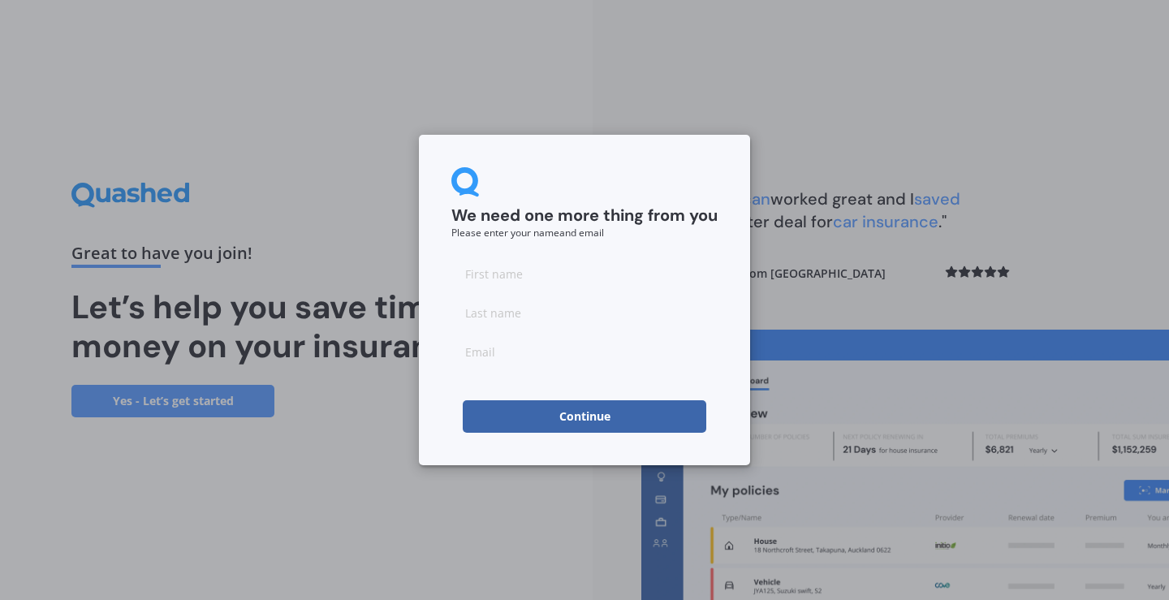
click at [626, 427] on button "Continue" at bounding box center [585, 416] width 244 height 32
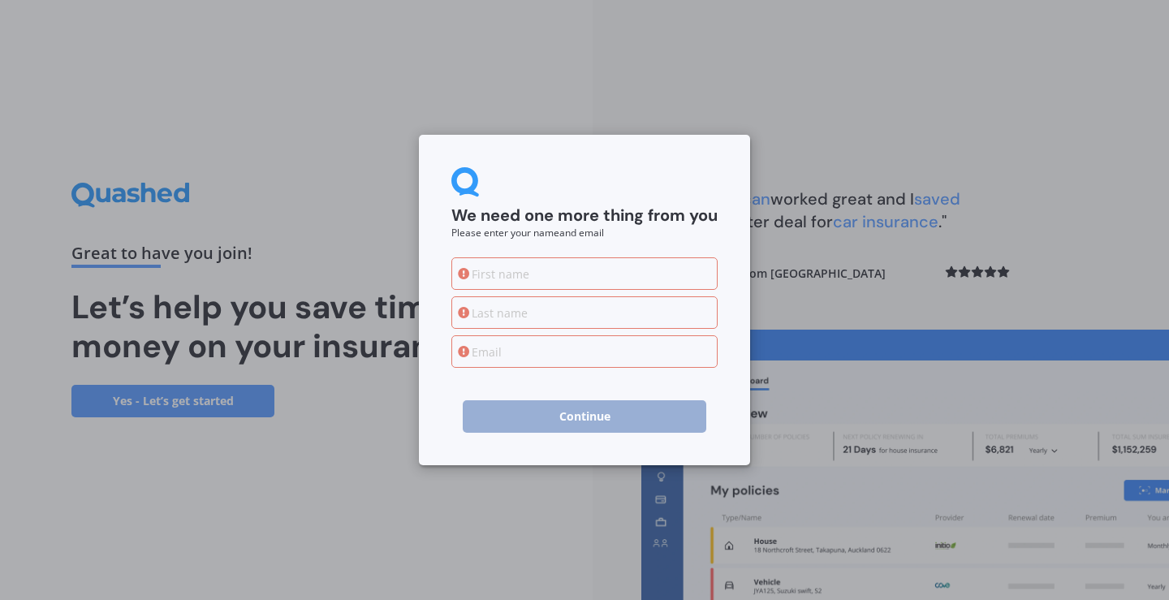
click at [647, 45] on div "We need one more thing from you Please enter your name and email Continue" at bounding box center [584, 300] width 1169 height 600
click at [591, 294] on div at bounding box center [584, 312] width 266 height 110
click at [591, 278] on input at bounding box center [584, 273] width 266 height 32
type input "brendon"
type input "may"
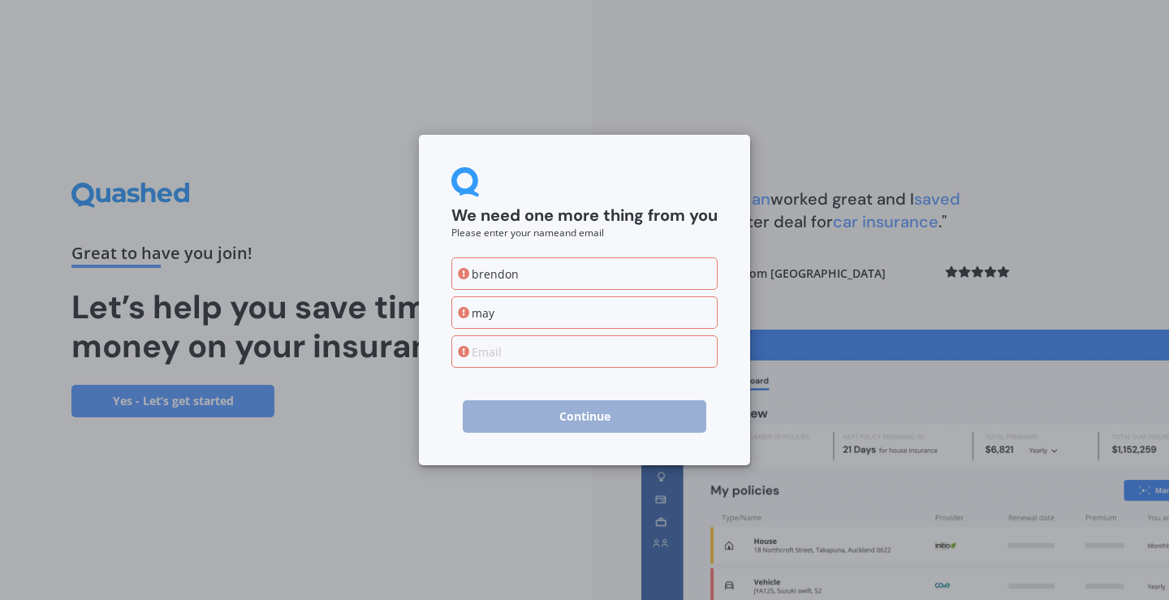
type input "[EMAIL_ADDRESS][DOMAIN_NAME]"
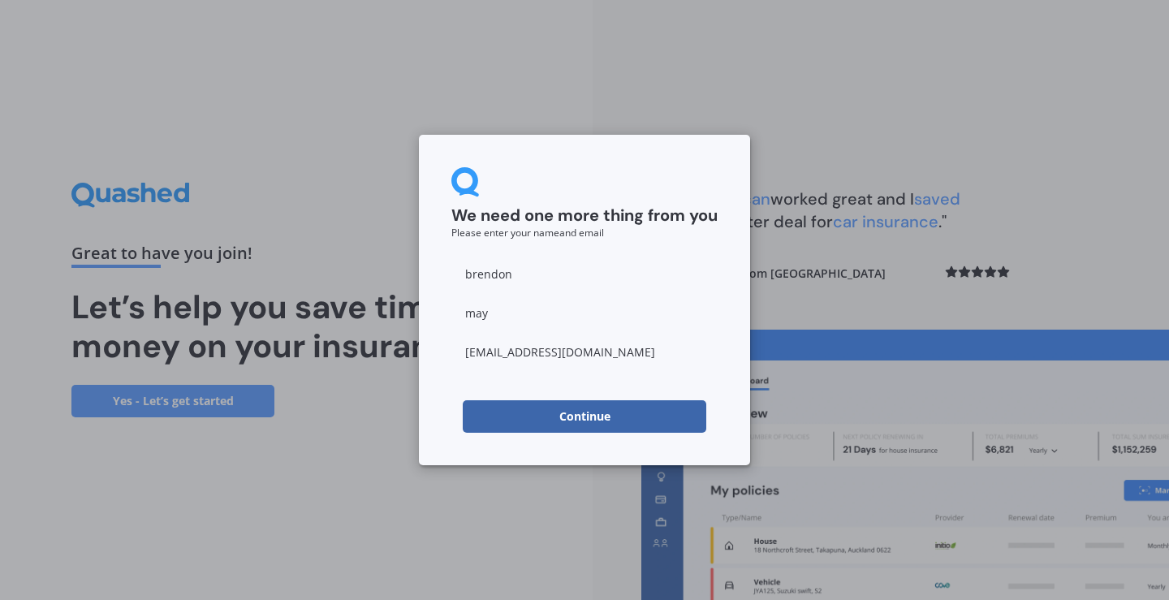
click at [613, 418] on button "Continue" at bounding box center [585, 416] width 244 height 32
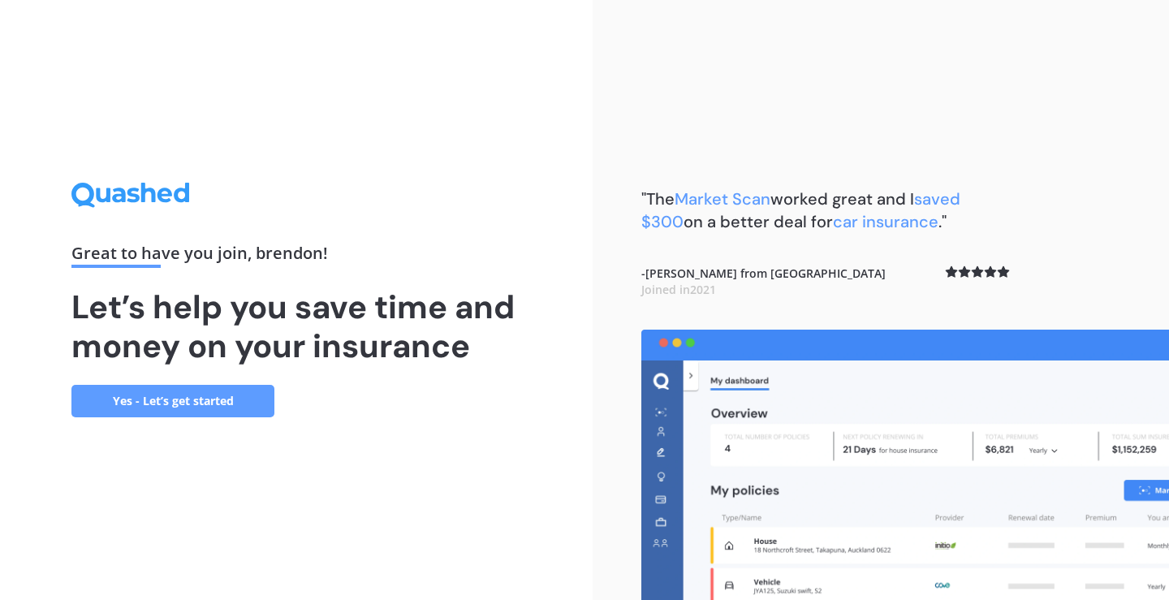
click at [224, 408] on link "Yes - Let’s get started" at bounding box center [172, 401] width 203 height 32
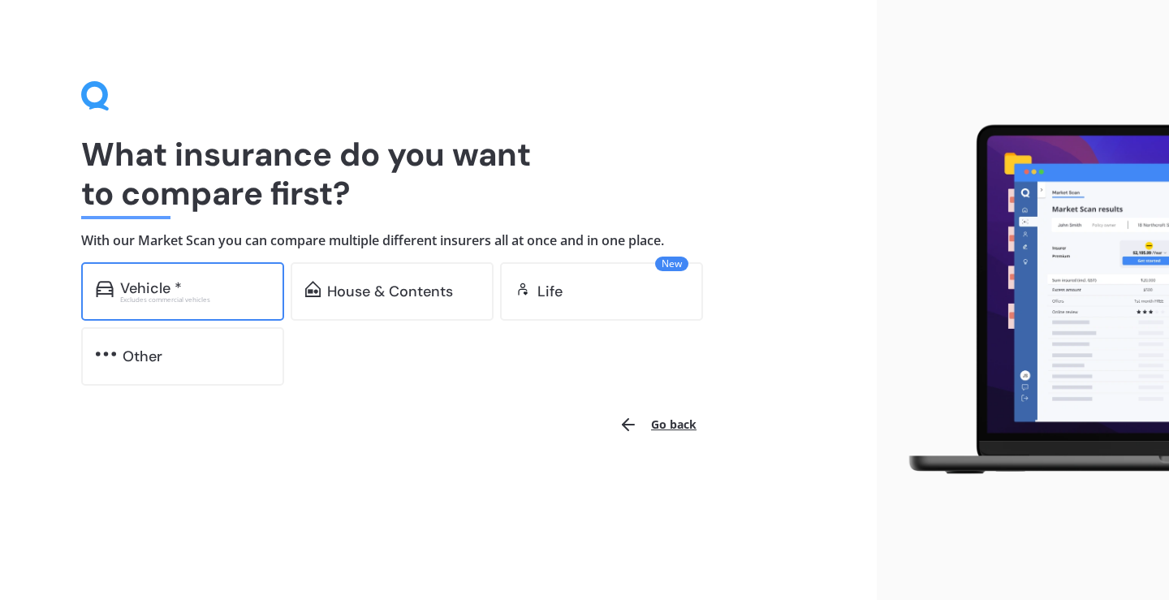
click at [168, 309] on div "Vehicle * Excludes commercial vehicles" at bounding box center [182, 291] width 203 height 58
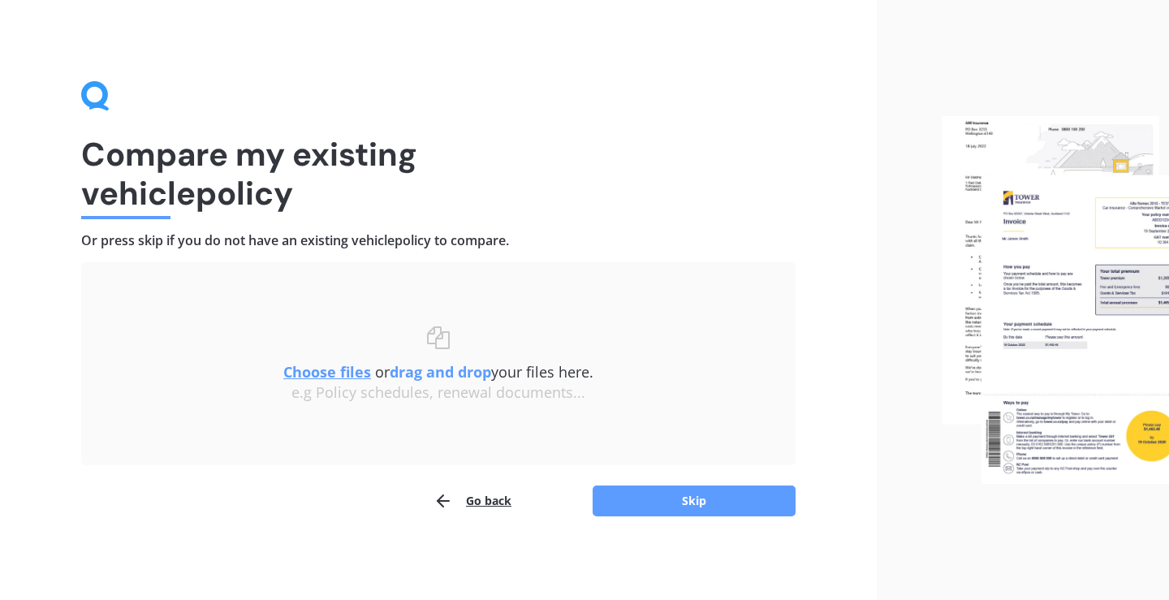
click at [516, 201] on h1 "Compare my existing vehicle policy" at bounding box center [438, 174] width 714 height 78
